Goal: Information Seeking & Learning: Check status

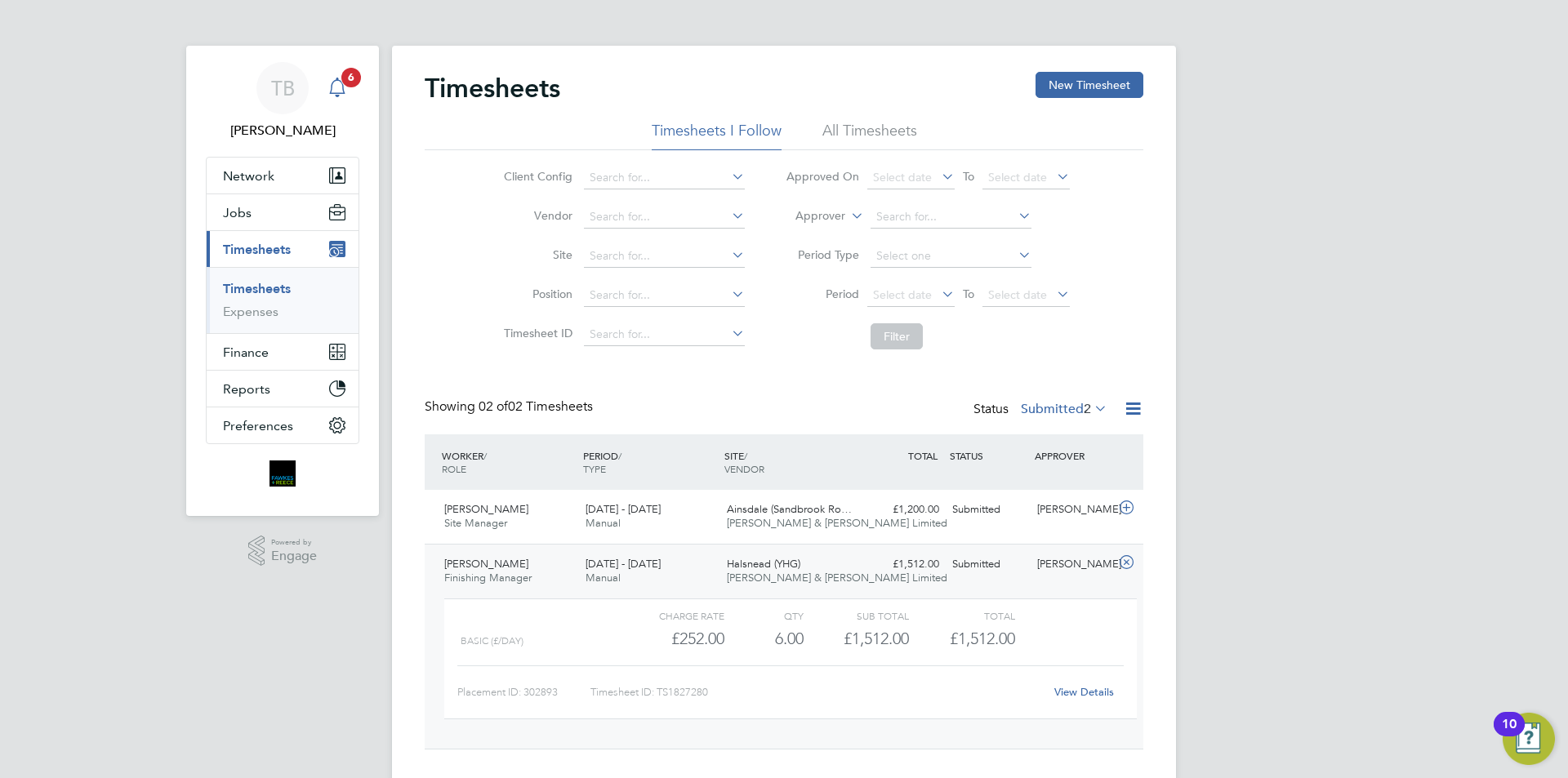
click at [344, 81] on span "6" at bounding box center [350, 77] width 20 height 20
